Goal: Find contact information: Find contact information

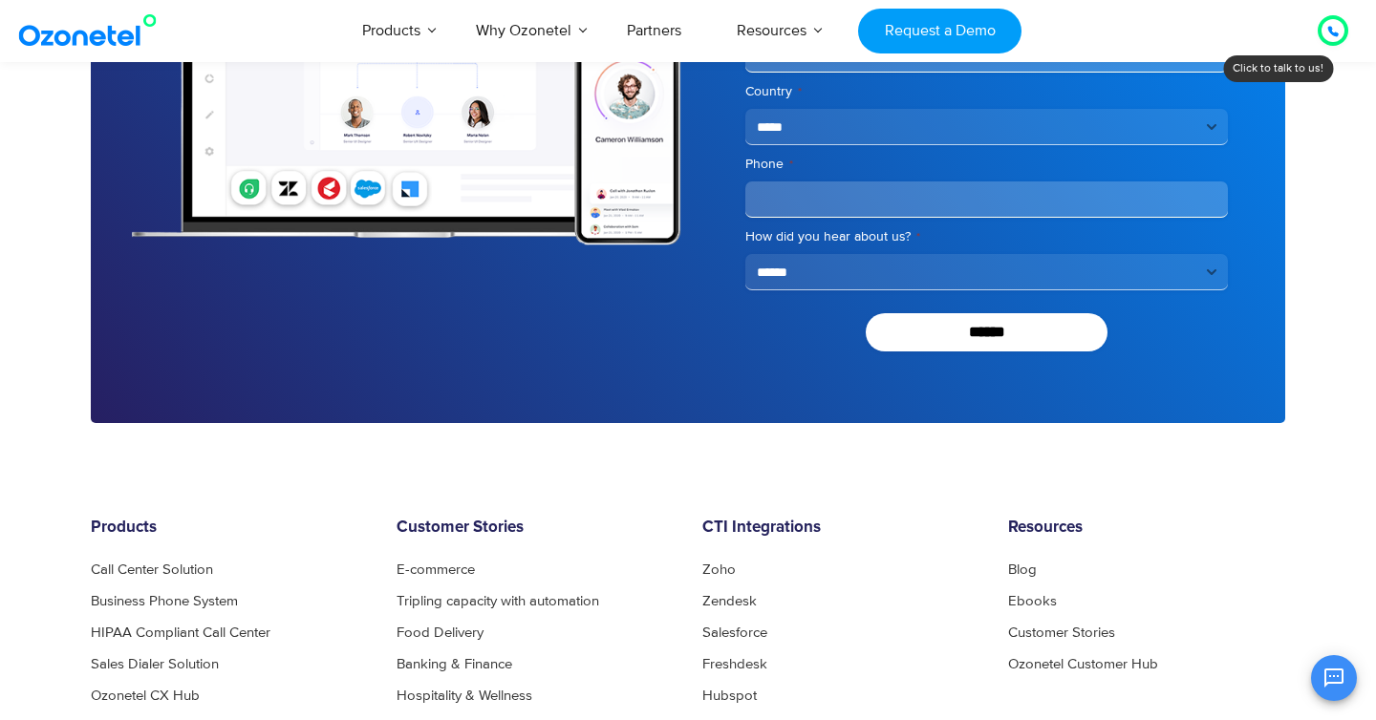
scroll to position [7764, 0]
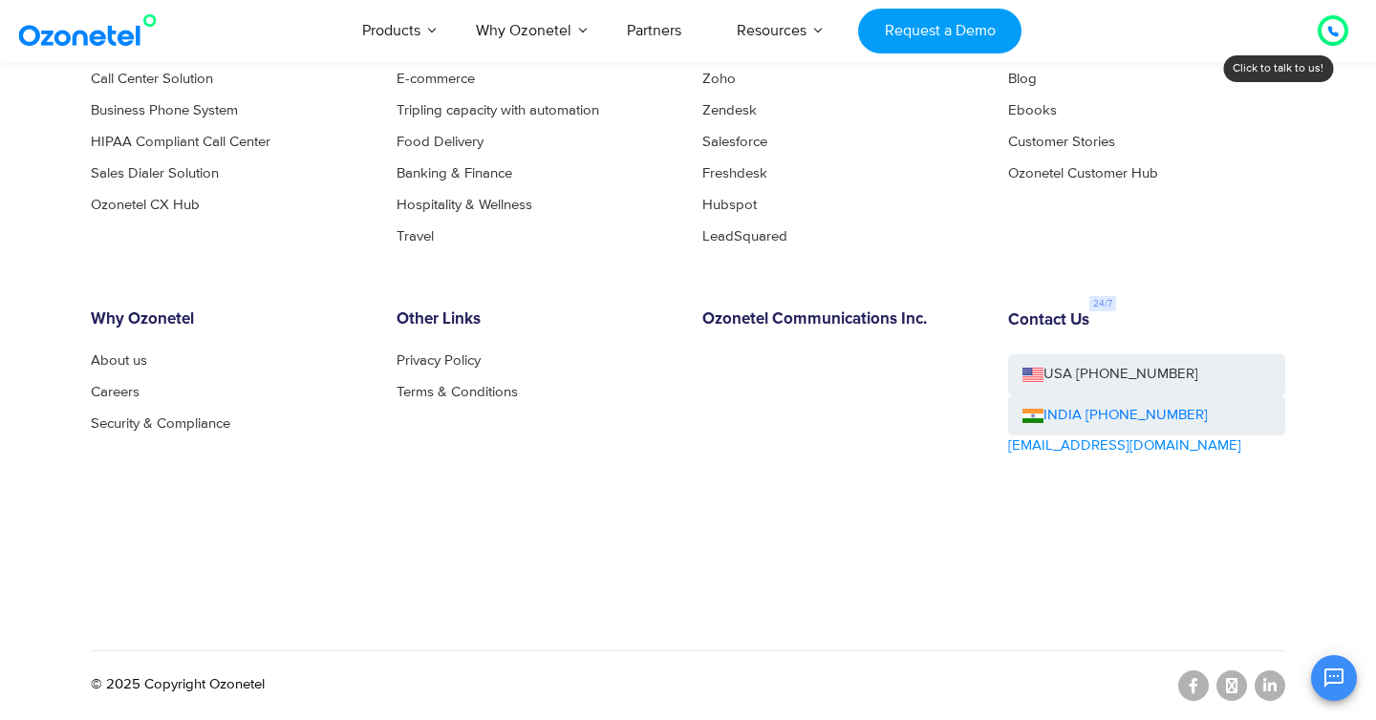
drag, startPoint x: 1214, startPoint y: 417, endPoint x: 1019, endPoint y: 418, distance: 194.9
click at [1019, 418] on div "INDIA [PHONE_NUMBER]" at bounding box center [1146, 416] width 277 height 41
copy link "INDIA [PHONE_NUMBER]"
click at [729, 646] on div "Products Call Center Solution Business Phone System HIPAA Compliant Call Center…" at bounding box center [688, 339] width 1194 height 622
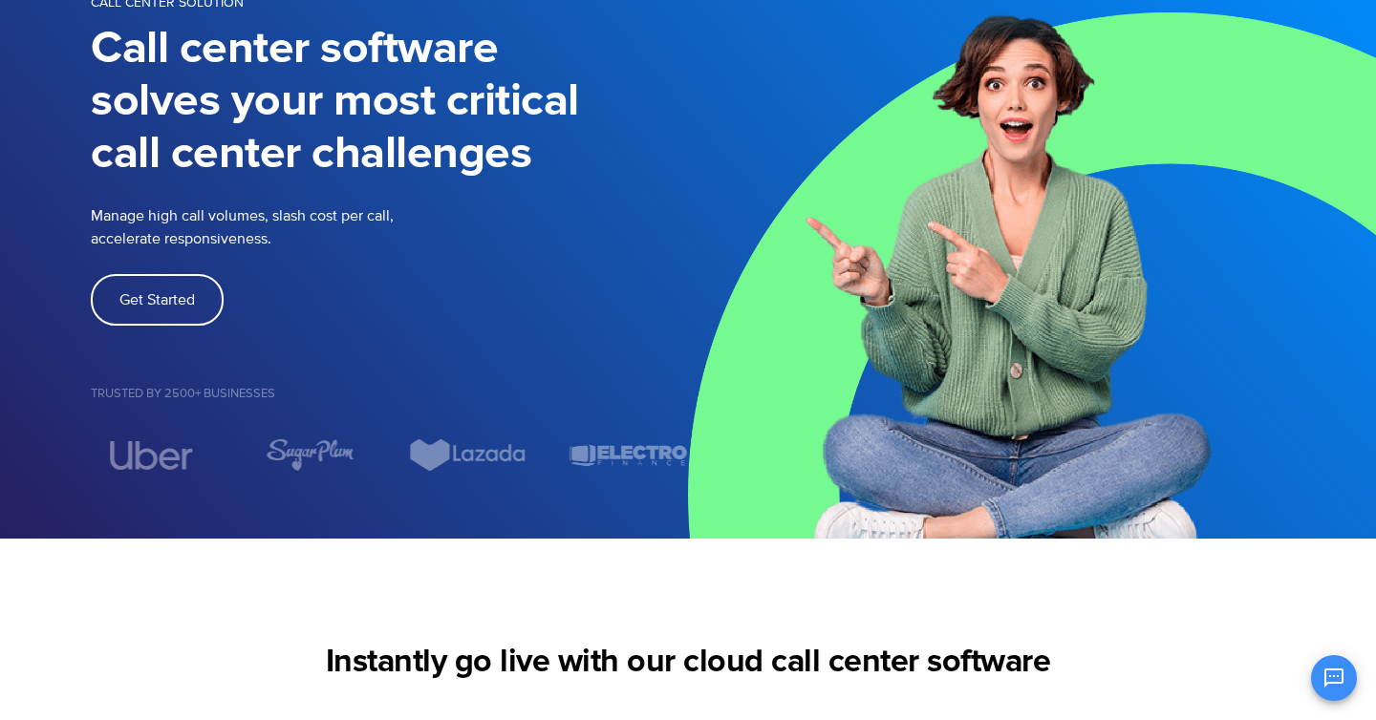
scroll to position [0, 0]
